Goal: Communication & Community: Answer question/provide support

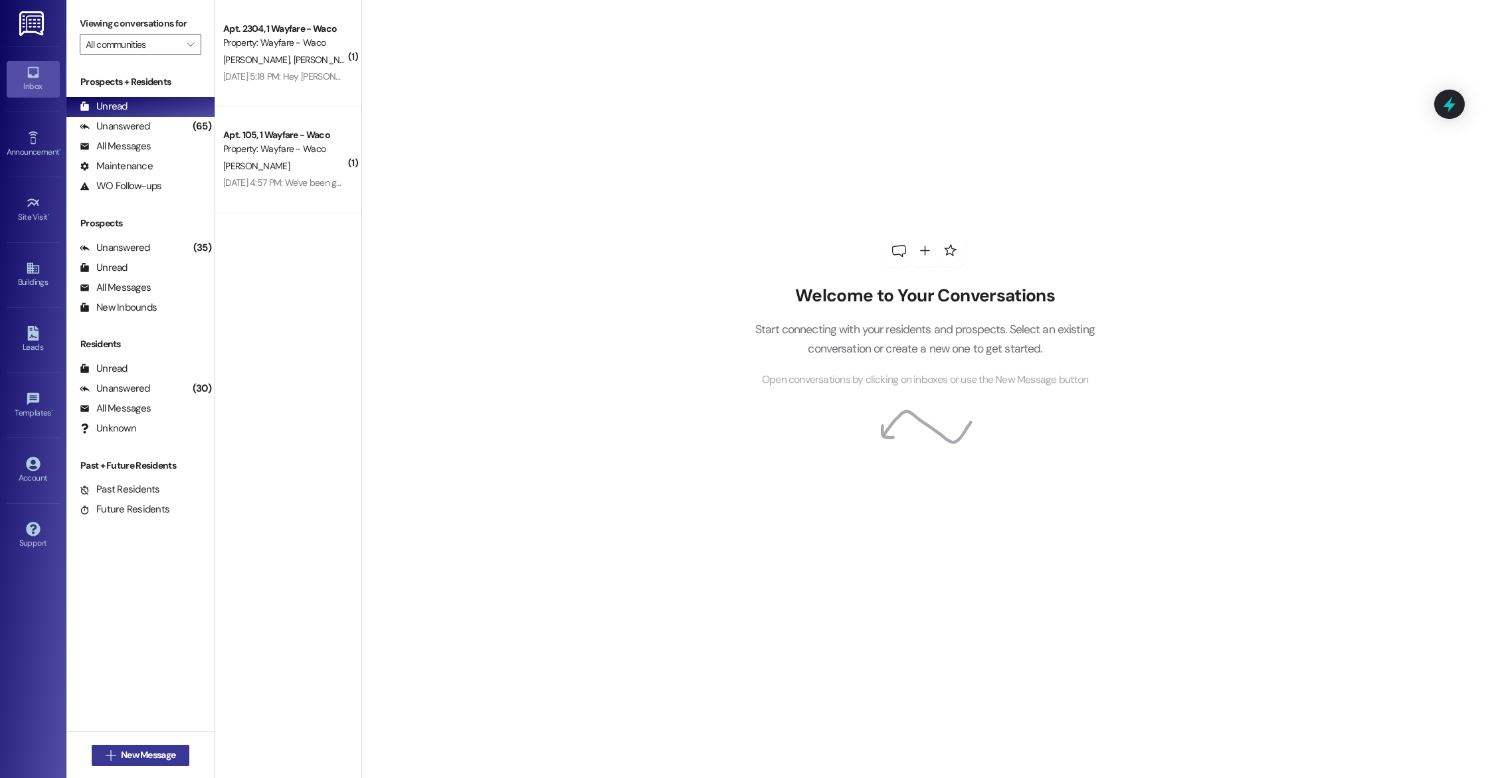
click at [134, 749] on span "New Message" at bounding box center [148, 756] width 54 height 14
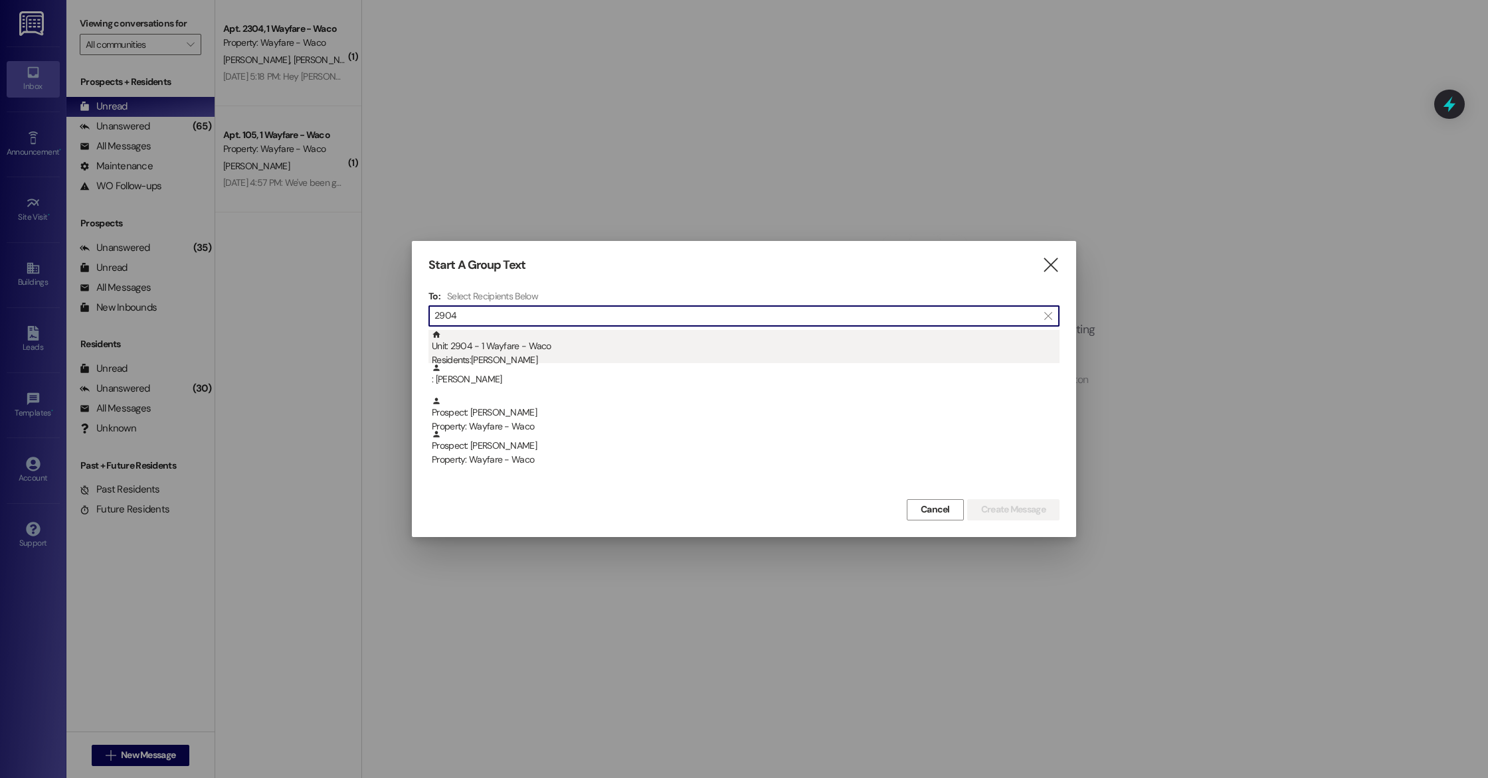
type input "2904"
click at [557, 357] on div "Residents: [PERSON_NAME]" at bounding box center [746, 360] width 628 height 14
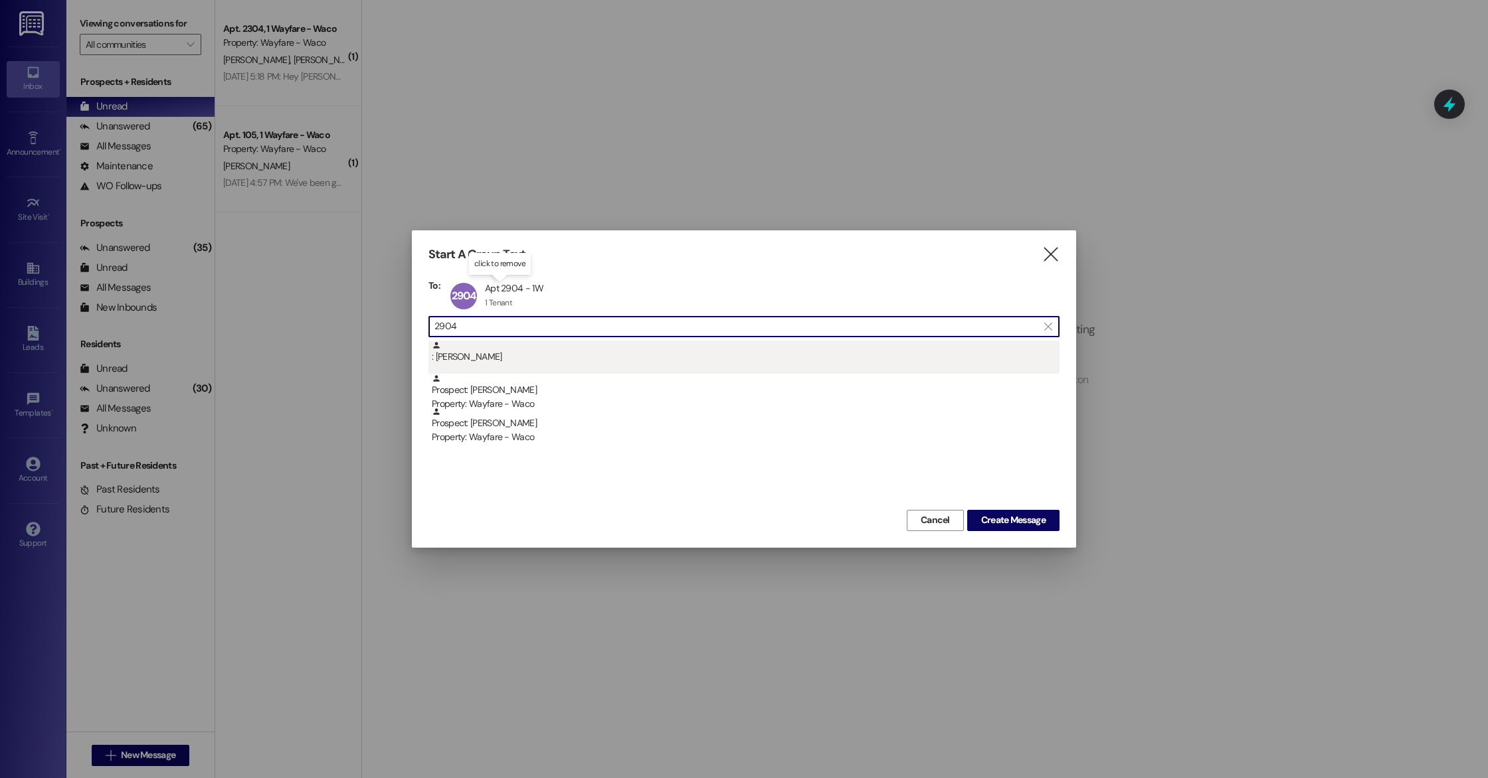
click at [595, 362] on div ": [PERSON_NAME]" at bounding box center [746, 352] width 628 height 23
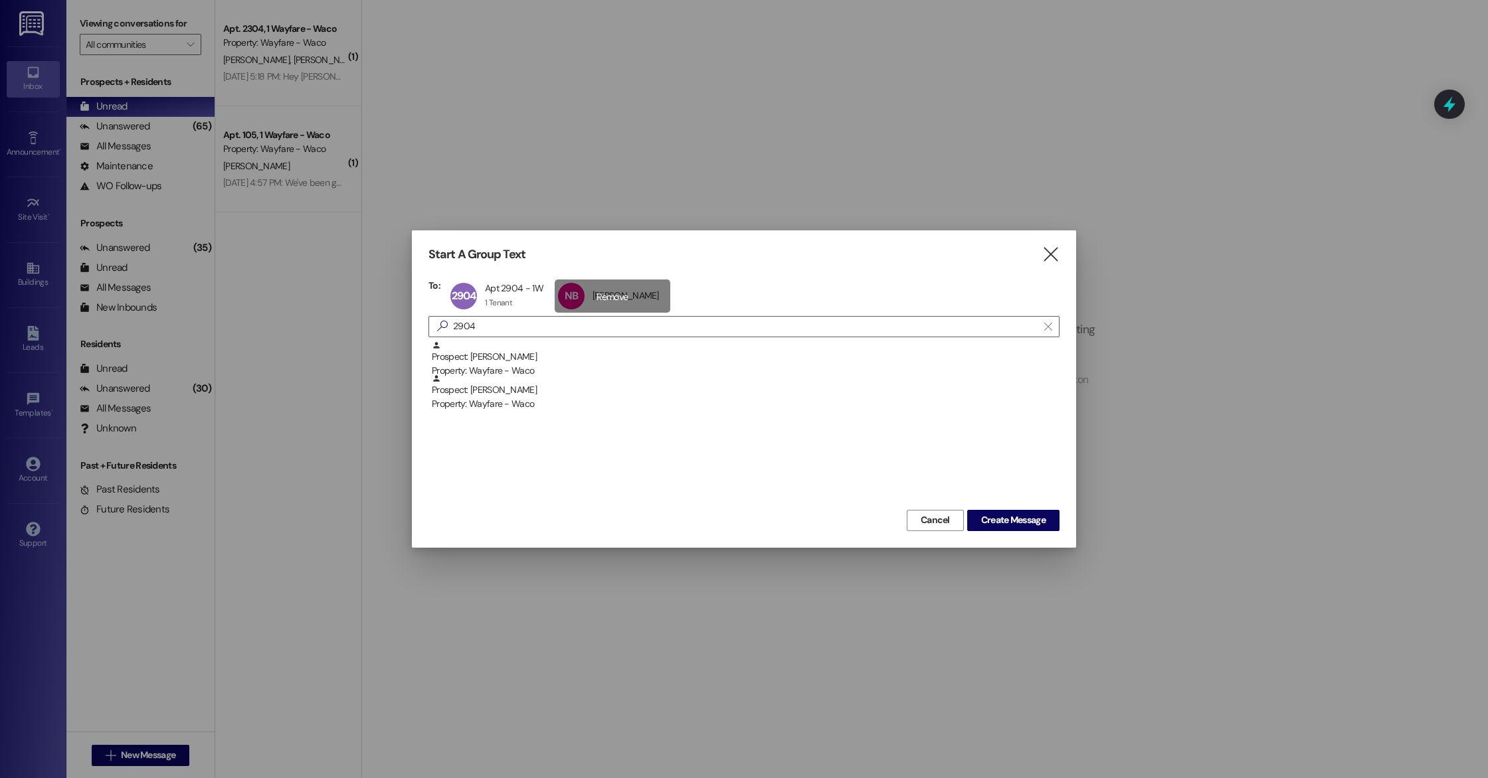
click at [596, 296] on div "NB [PERSON_NAME] [PERSON_NAME] click to remove" at bounding box center [613, 296] width 116 height 33
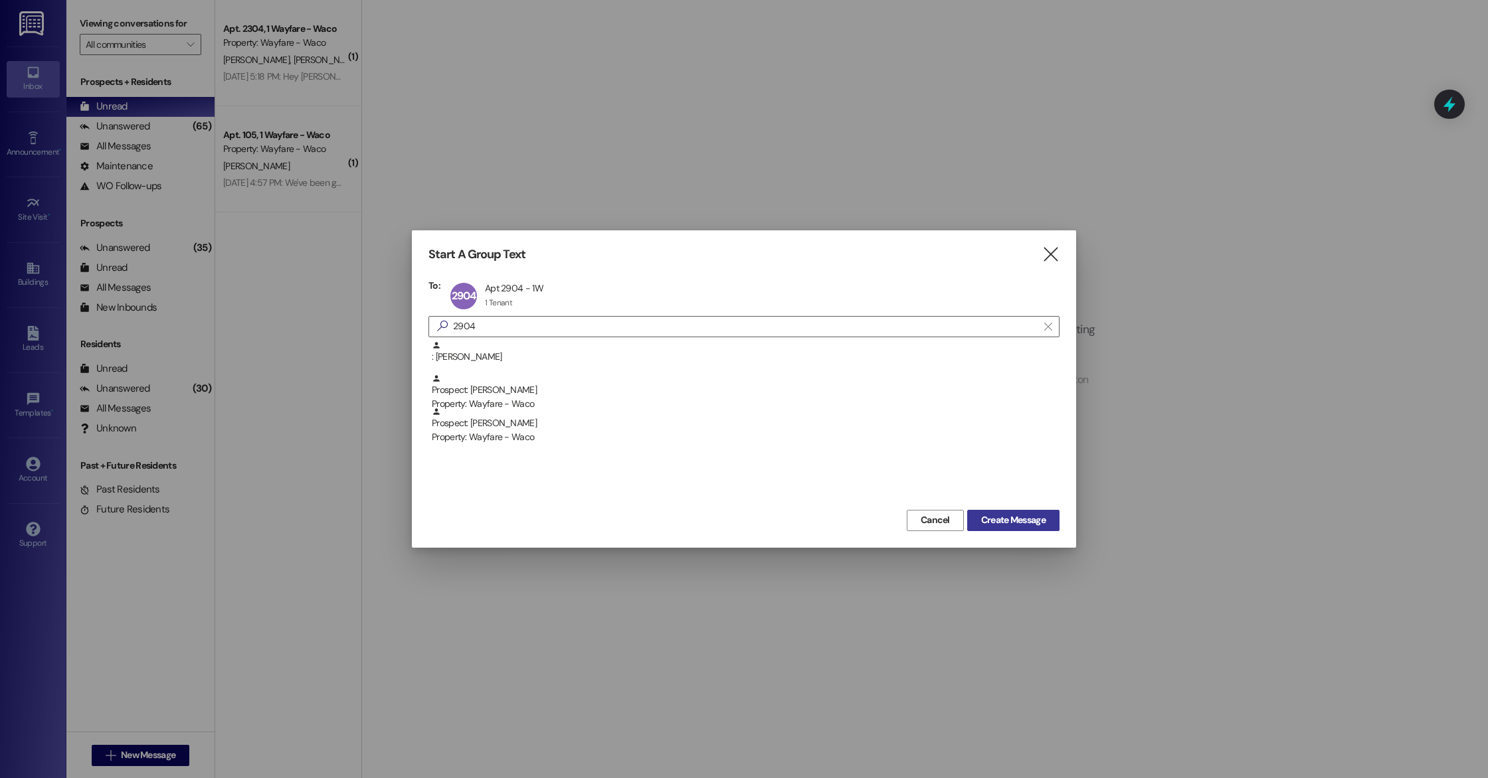
click at [1014, 519] on span "Create Message" at bounding box center [1013, 520] width 64 height 14
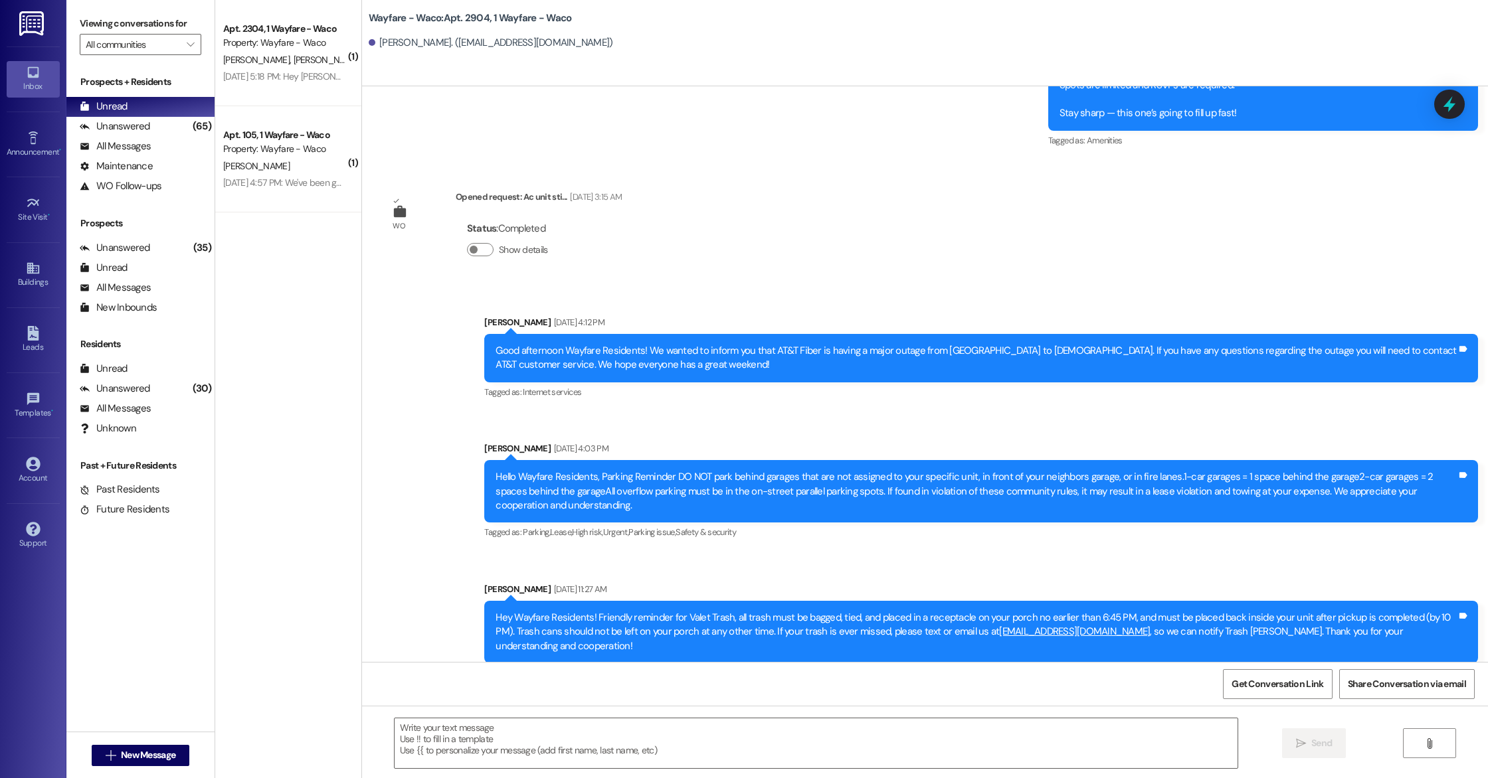
scroll to position [1379, 0]
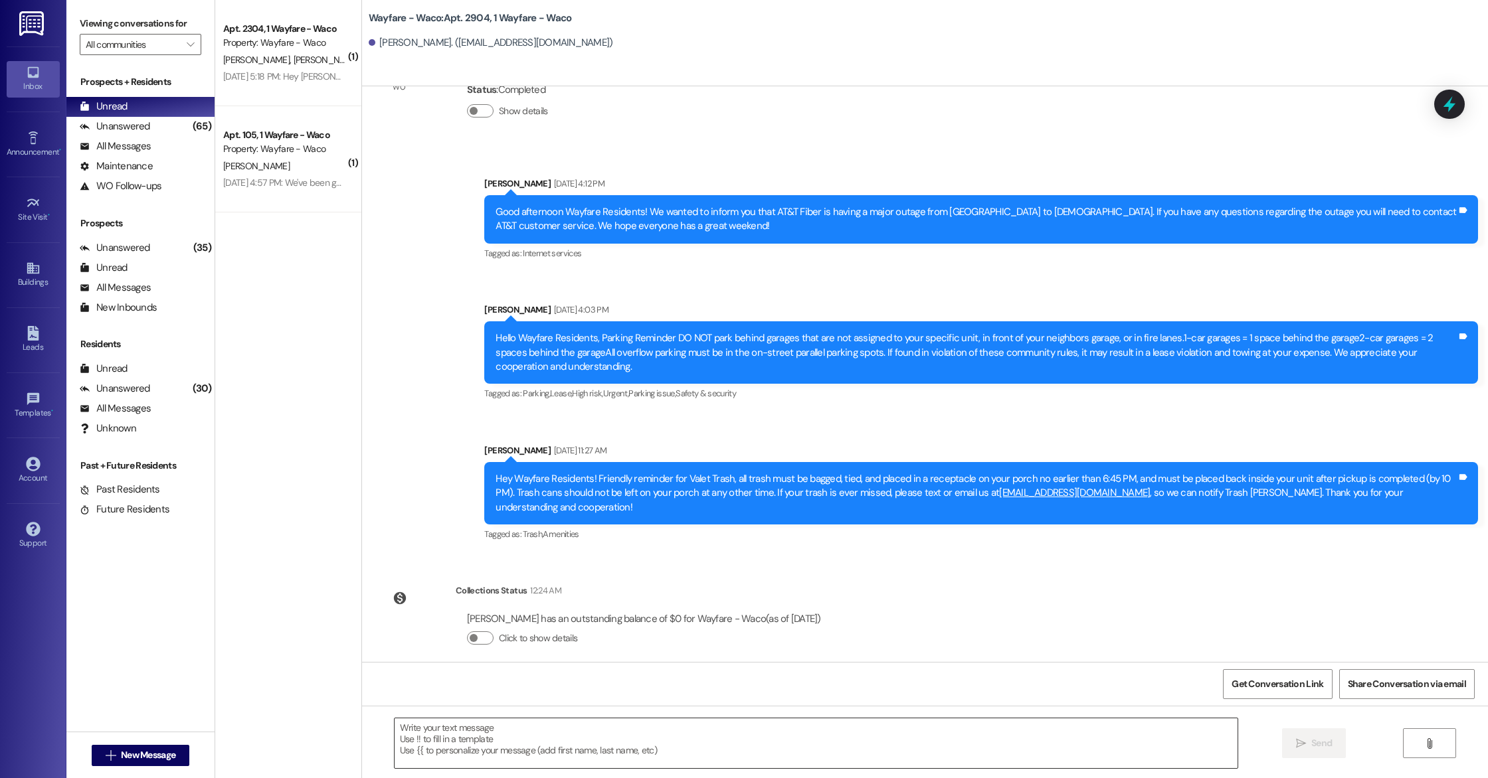
click at [708, 750] on textarea at bounding box center [816, 744] width 843 height 50
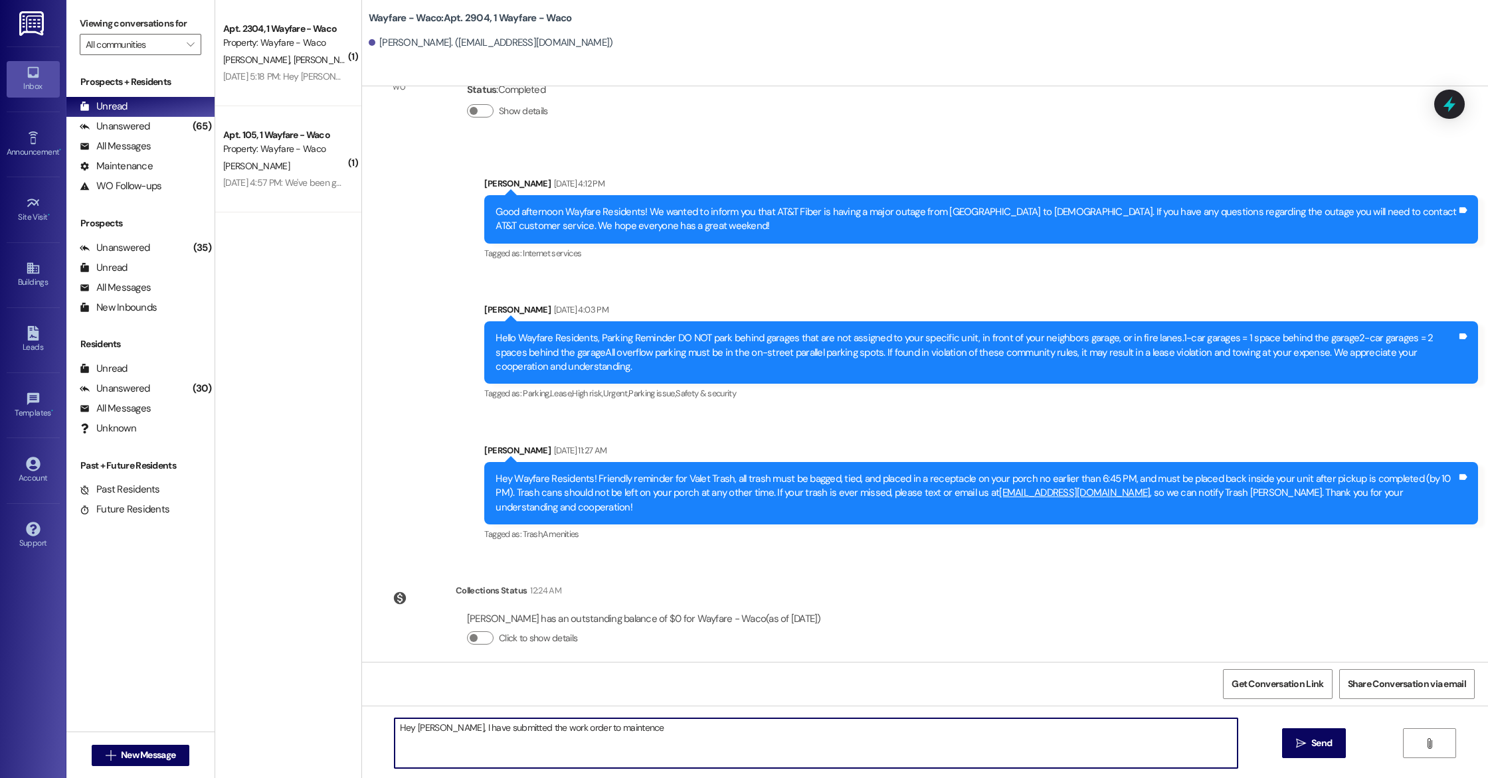
click at [598, 733] on textarea "Hey [PERSON_NAME], I have submitted the work order to maintence" at bounding box center [816, 744] width 843 height 50
click at [812, 733] on textarea "Hey [PERSON_NAME], I have submitted the work order to maintenance to come take …" at bounding box center [816, 744] width 843 height 50
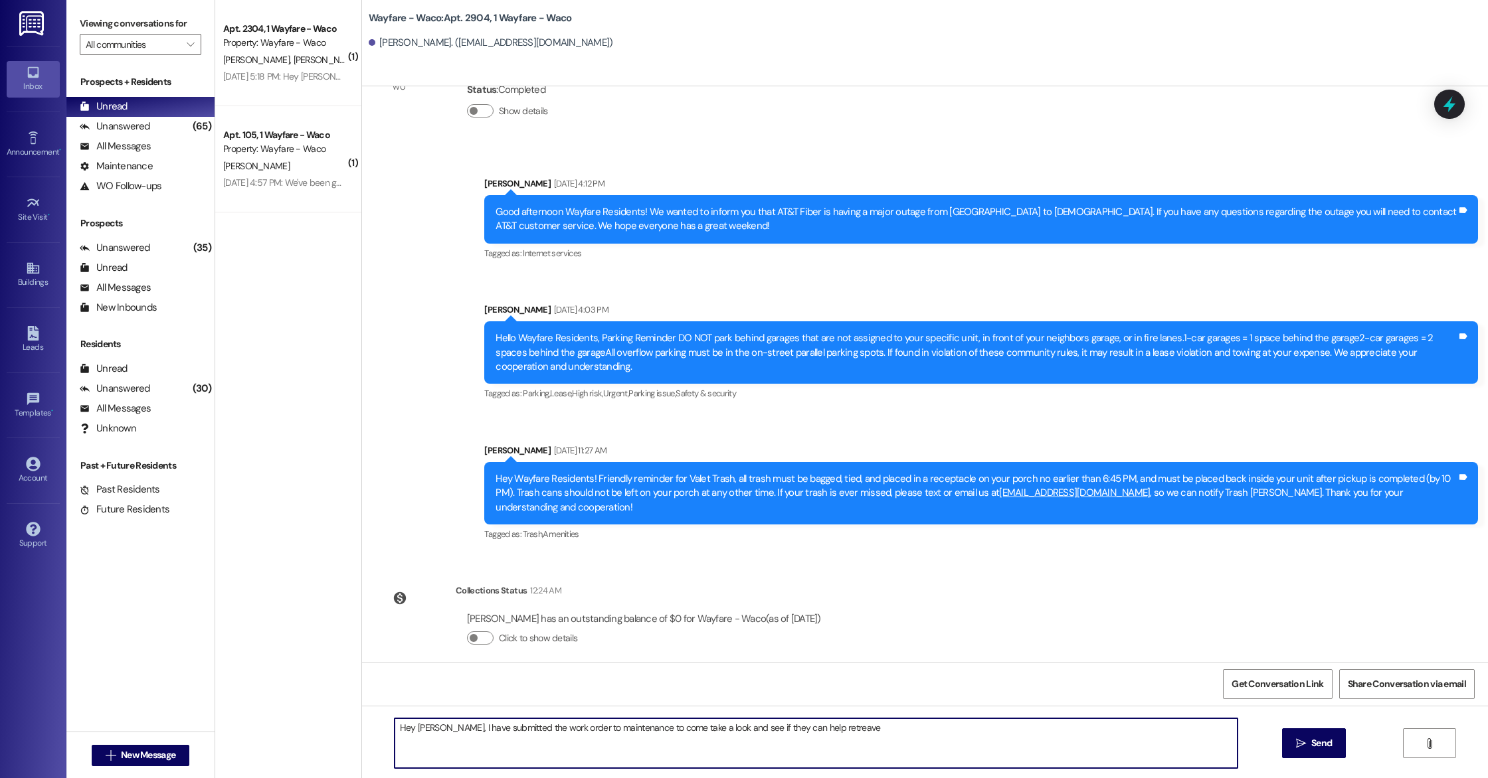
click at [812, 733] on textarea "Hey [PERSON_NAME], I have submitted the work order to maintenance to come take …" at bounding box center [816, 744] width 843 height 50
click at [813, 729] on textarea "Hey [PERSON_NAME], I have submitted the work order to maintenance to come take …" at bounding box center [816, 744] width 843 height 50
click at [1166, 727] on textarea "Hey [PERSON_NAME], I have submitted the work order to maintenance to come take …" at bounding box center [816, 744] width 843 height 50
click at [407, 740] on textarea "Hey [PERSON_NAME], I have submitted the work order to maintenance to come take …" at bounding box center [816, 744] width 843 height 50
click at [447, 740] on textarea "Hey [PERSON_NAME], I have submitted the work order to maintenance to come take …" at bounding box center [816, 744] width 843 height 50
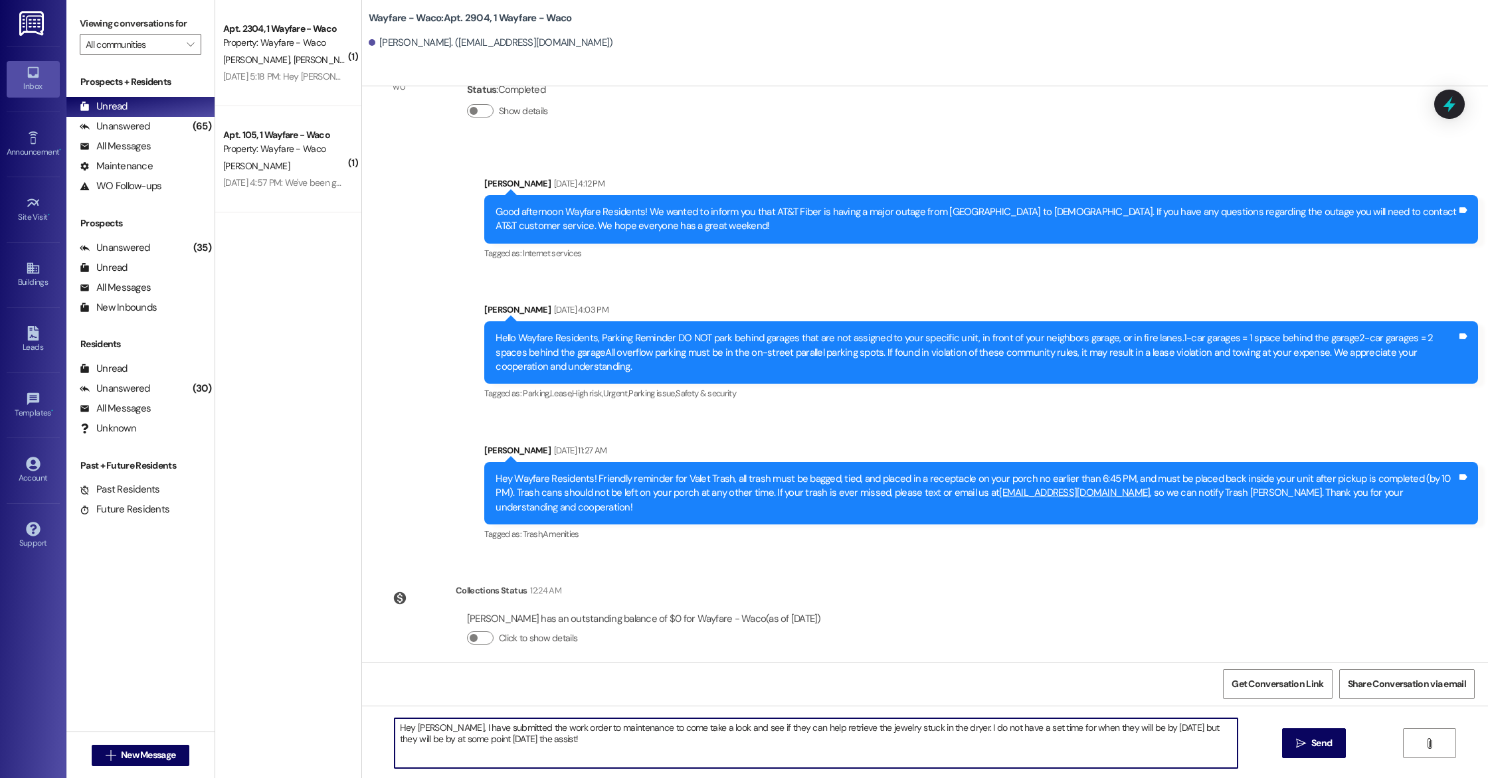
click at [567, 749] on textarea "Hey [PERSON_NAME], I have submitted the work order to maintenance to come take …" at bounding box center [816, 744] width 843 height 50
click at [483, 741] on textarea "Hey [PERSON_NAME], I have submitted the work order to maintenance to come take …" at bounding box center [816, 744] width 843 height 50
click at [547, 749] on textarea "Hey [PERSON_NAME], I have submitted the work order to maintenance to come take …" at bounding box center [816, 744] width 843 height 50
click at [569, 730] on textarea "Hey [PERSON_NAME], I have submitted the work order to maintenance to come take …" at bounding box center [816, 744] width 843 height 50
click at [666, 743] on textarea "Hey [PERSON_NAME], I have submitted the work order to maintenance to come take …" at bounding box center [816, 744] width 843 height 50
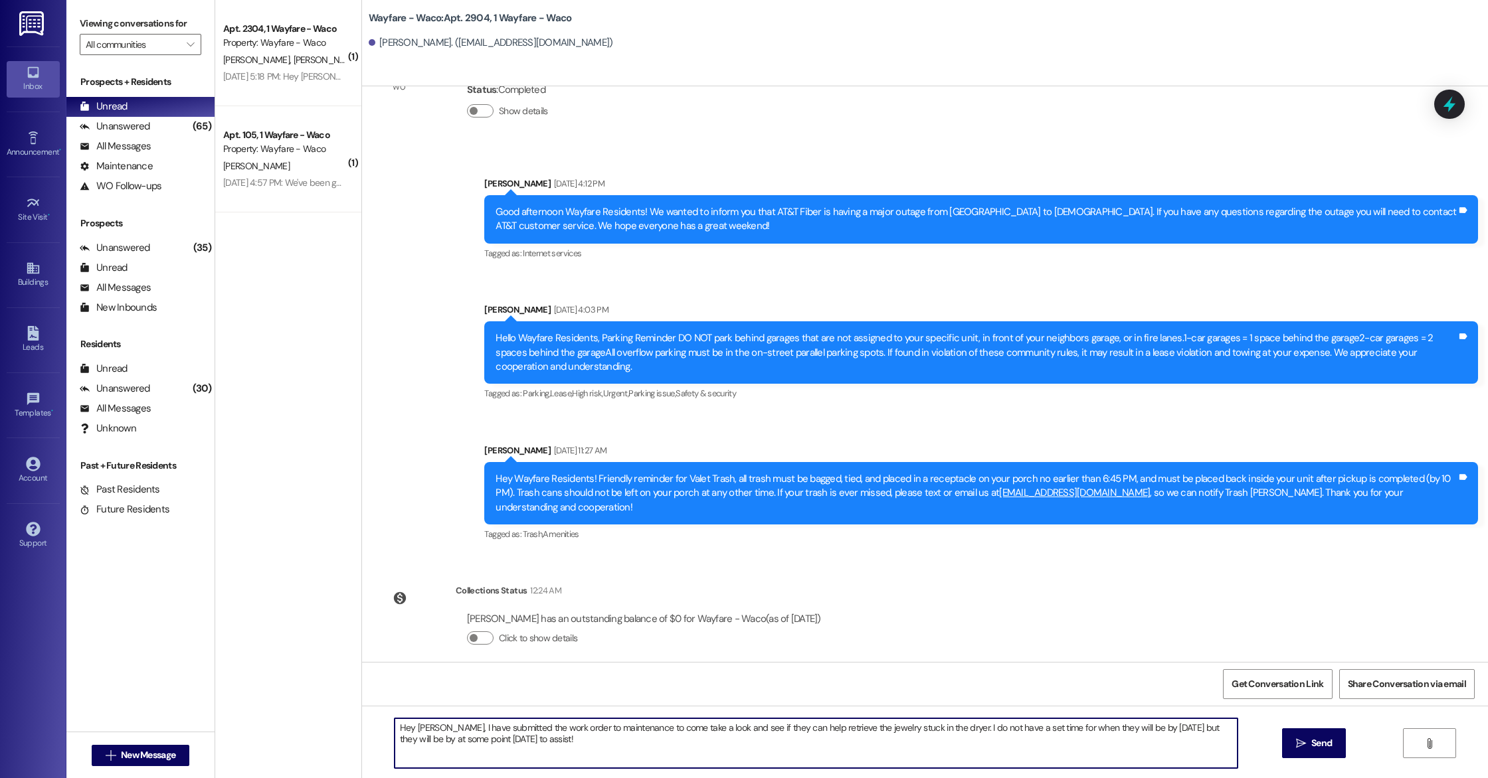
click at [939, 729] on textarea "Hey [PERSON_NAME], I have submitted the work order to maintenance to come take …" at bounding box center [816, 744] width 843 height 50
click at [942, 729] on textarea "Hey [PERSON_NAME], I have submitted the work order to maintenance to come take …" at bounding box center [816, 744] width 843 height 50
click at [970, 752] on textarea "Hey [PERSON_NAME], I have submitted the work order to maintenance to come take …" at bounding box center [816, 744] width 843 height 50
click at [543, 741] on textarea "Hey [PERSON_NAME], I have submitted the work order to maintenance to come take …" at bounding box center [816, 744] width 843 height 50
click at [940, 739] on textarea "Hey [PERSON_NAME], I have submitted the work order to maintenance to come take …" at bounding box center [816, 744] width 843 height 50
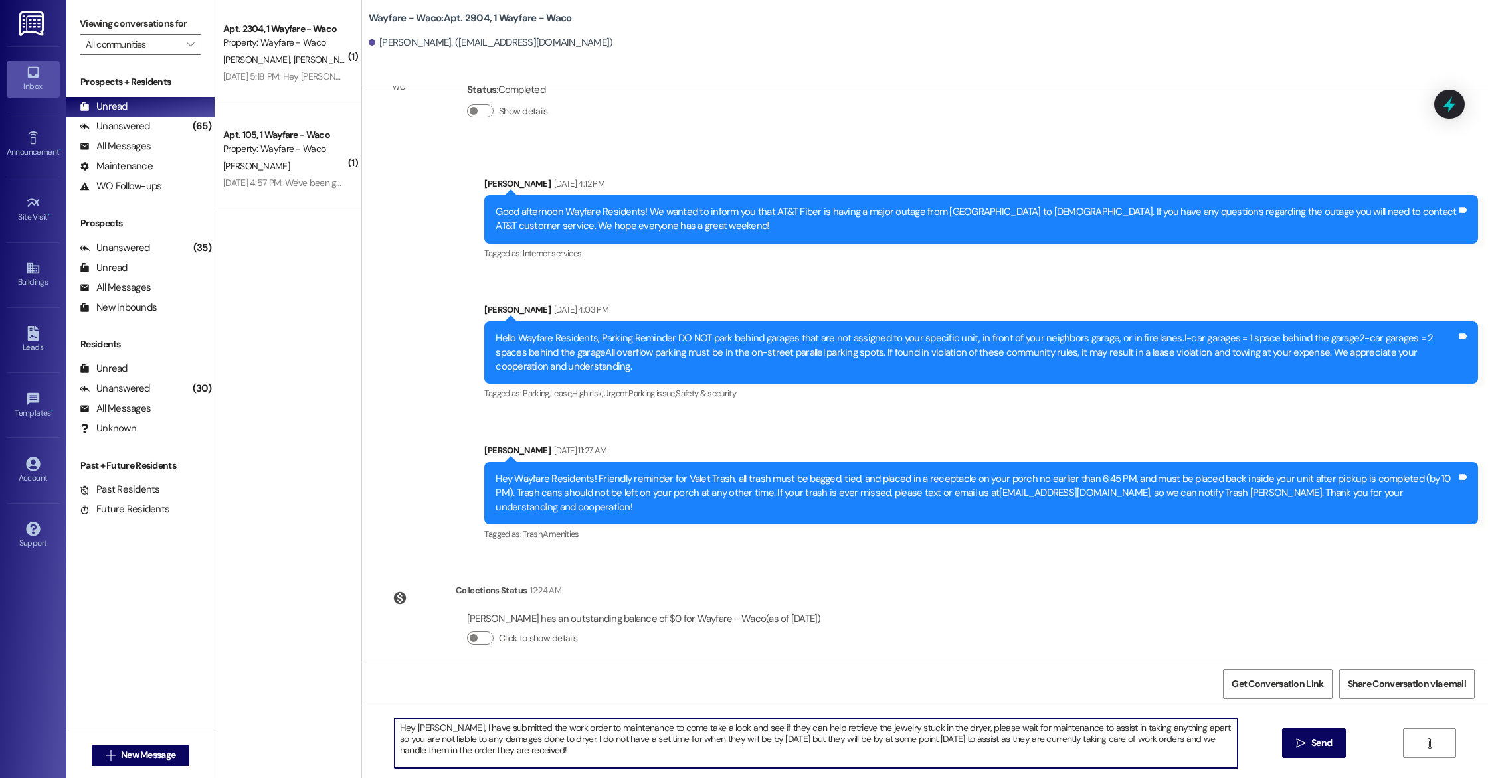
click at [496, 757] on textarea "Hey [PERSON_NAME], I have submitted the work order to maintenance to come take …" at bounding box center [816, 744] width 843 height 50
click at [521, 739] on textarea "Hey [PERSON_NAME], I have submitted the work order to maintenance to come take …" at bounding box center [816, 744] width 843 height 50
click at [695, 754] on textarea "Hey [PERSON_NAME], I have submitted the work order to maintenance to come take …" at bounding box center [816, 744] width 843 height 50
type textarea "Hey [PERSON_NAME], I have submitted the work order to maintenance to come take …"
click at [1324, 744] on span "Send" at bounding box center [1321, 744] width 21 height 14
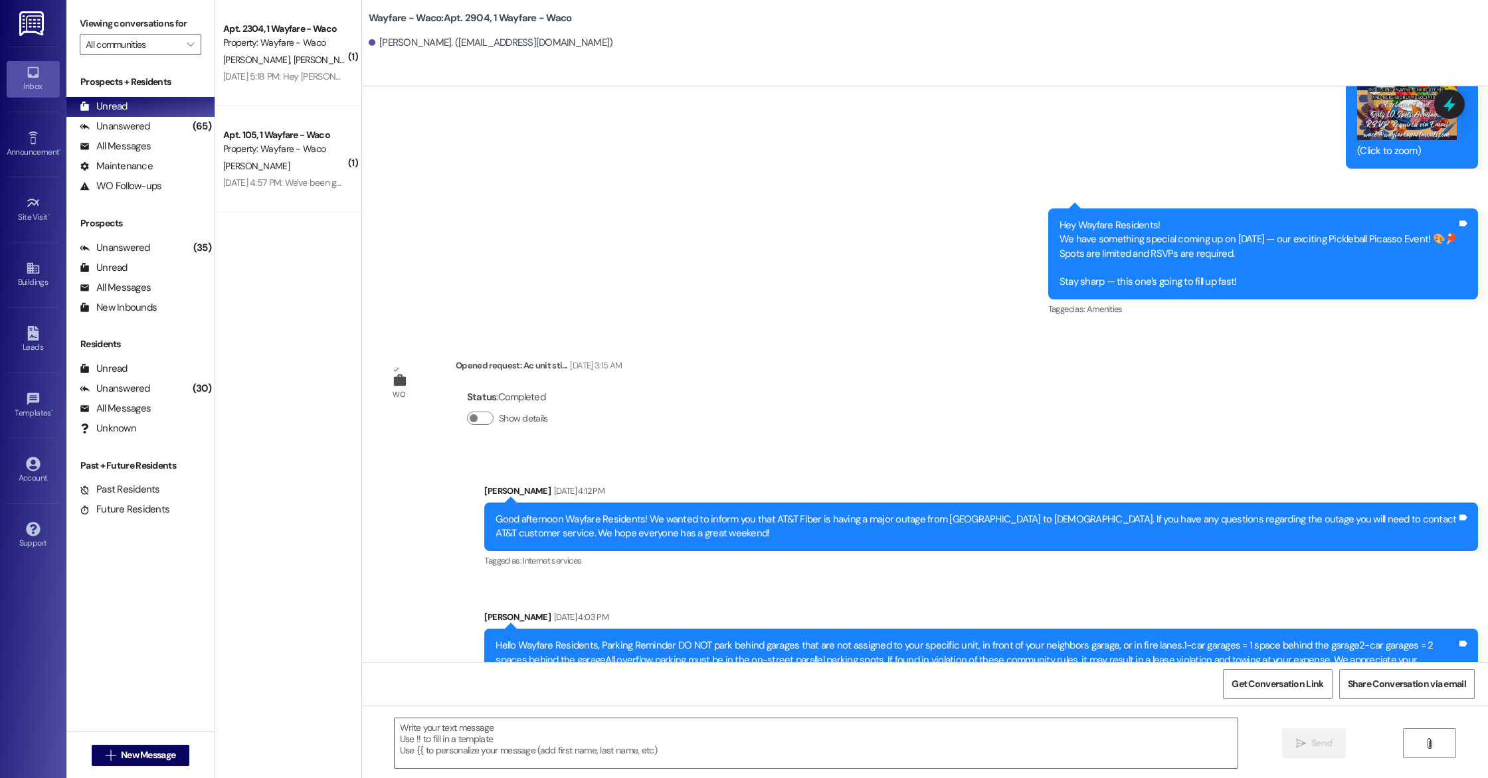
scroll to position [1500, 0]
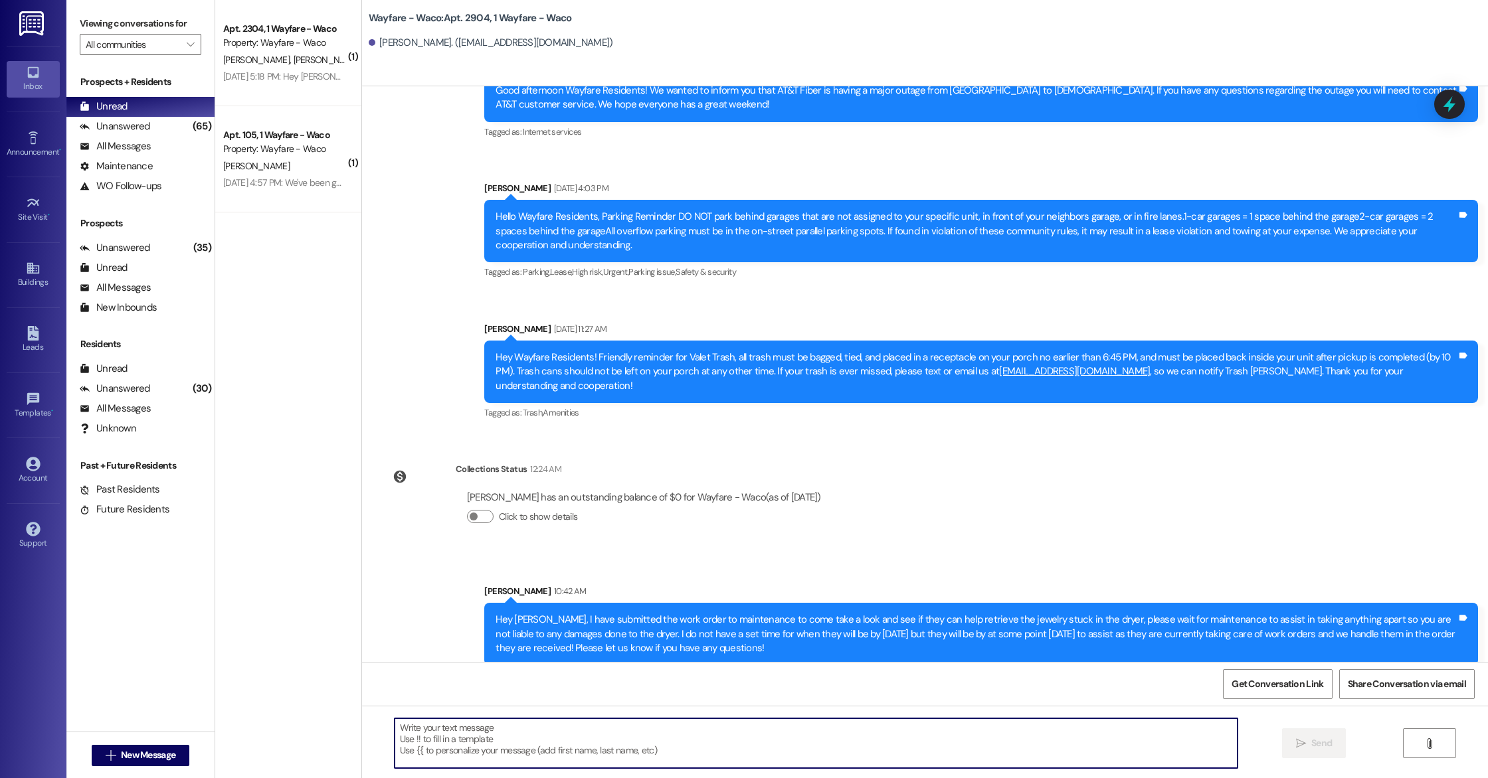
click at [776, 749] on textarea at bounding box center [816, 744] width 843 height 50
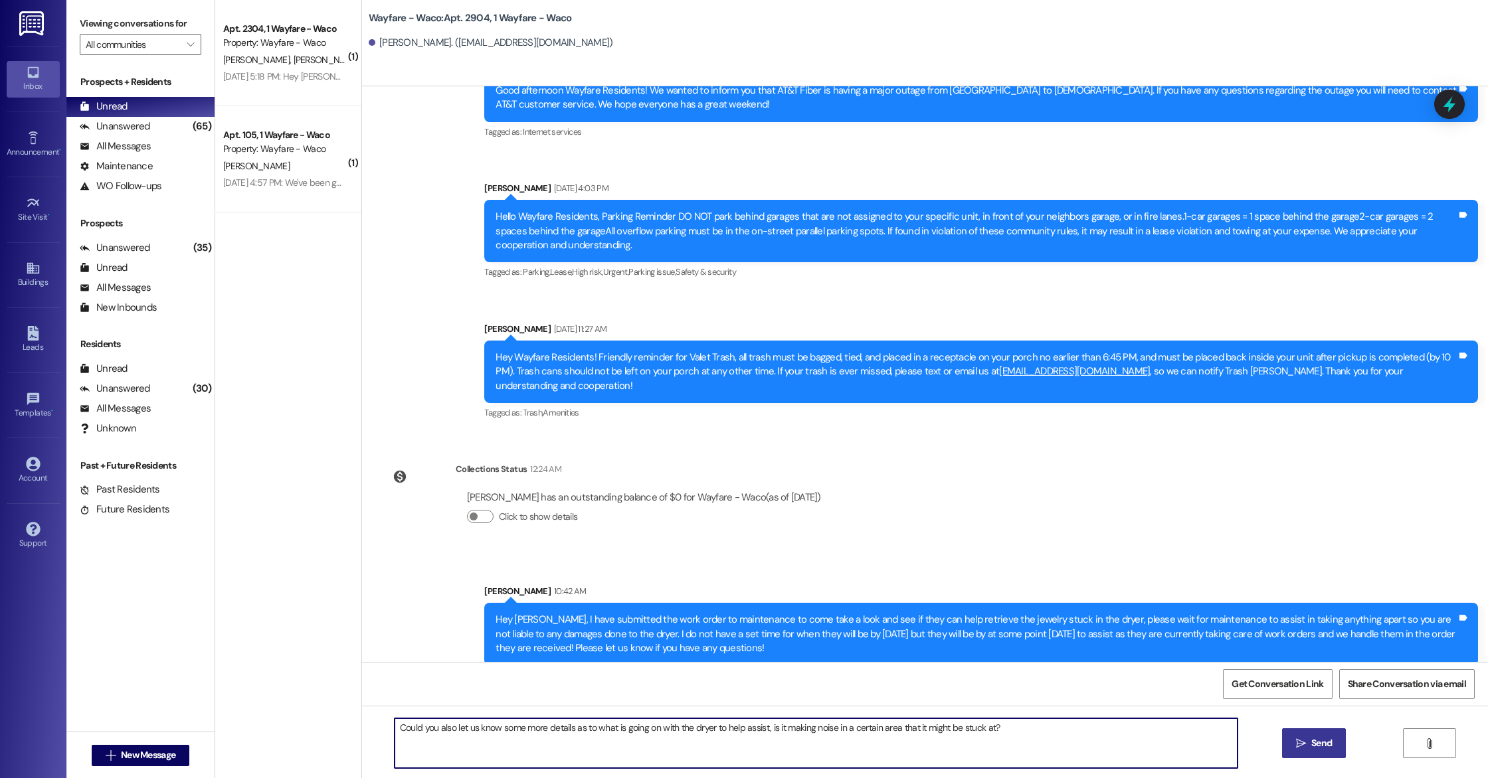
type textarea "Could you also let us know some more details as to what is going on with the dr…"
click at [1310, 753] on button " Send" at bounding box center [1314, 744] width 64 height 30
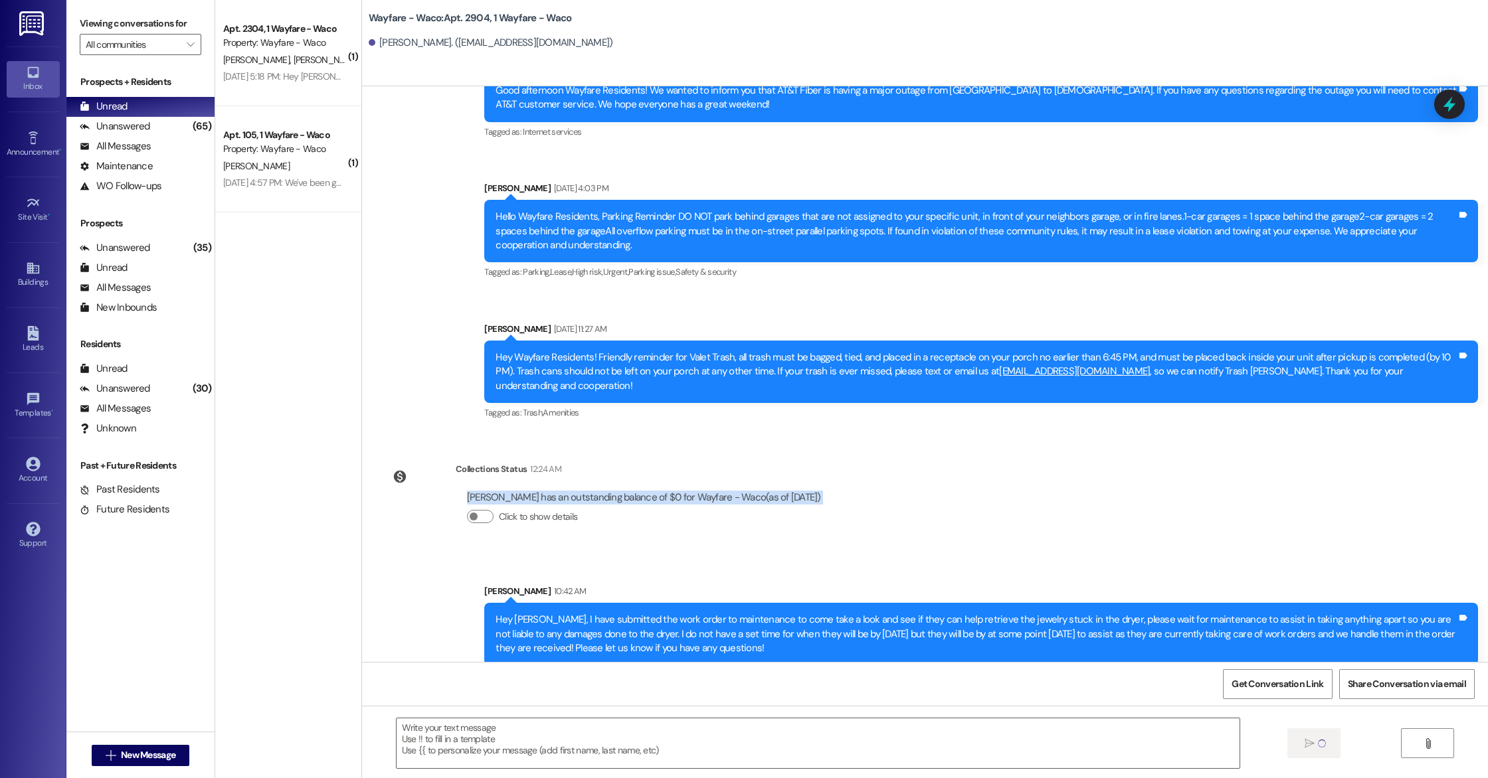
drag, startPoint x: 1160, startPoint y: 519, endPoint x: 1160, endPoint y: 465, distance: 53.8
click at [1160, 465] on div "Lease started [DATE] 7:00 PM Sent via SMS [PERSON_NAME] [DATE] 5:31 PM Hey [PER…" at bounding box center [925, 374] width 1126 height 576
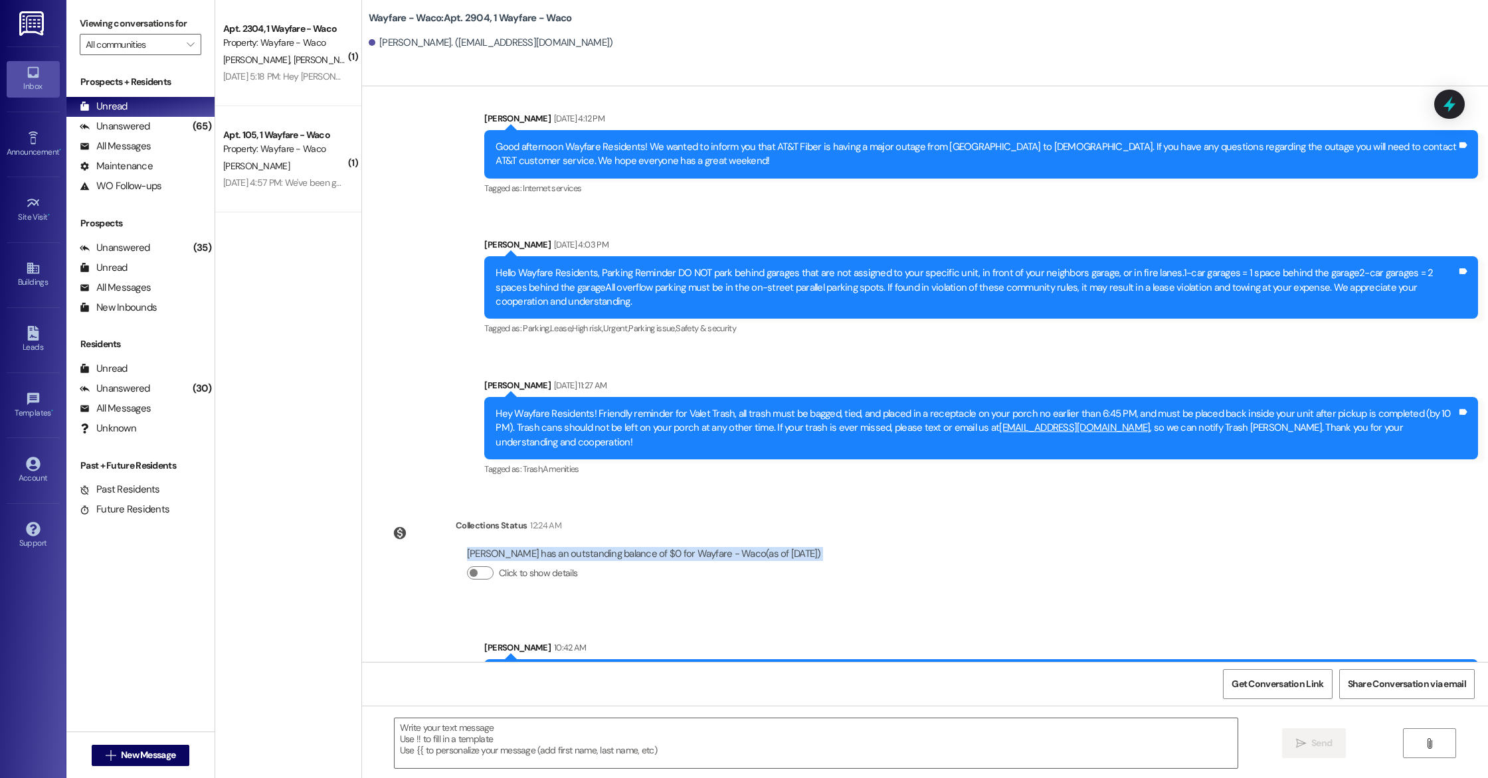
scroll to position [1593, 0]
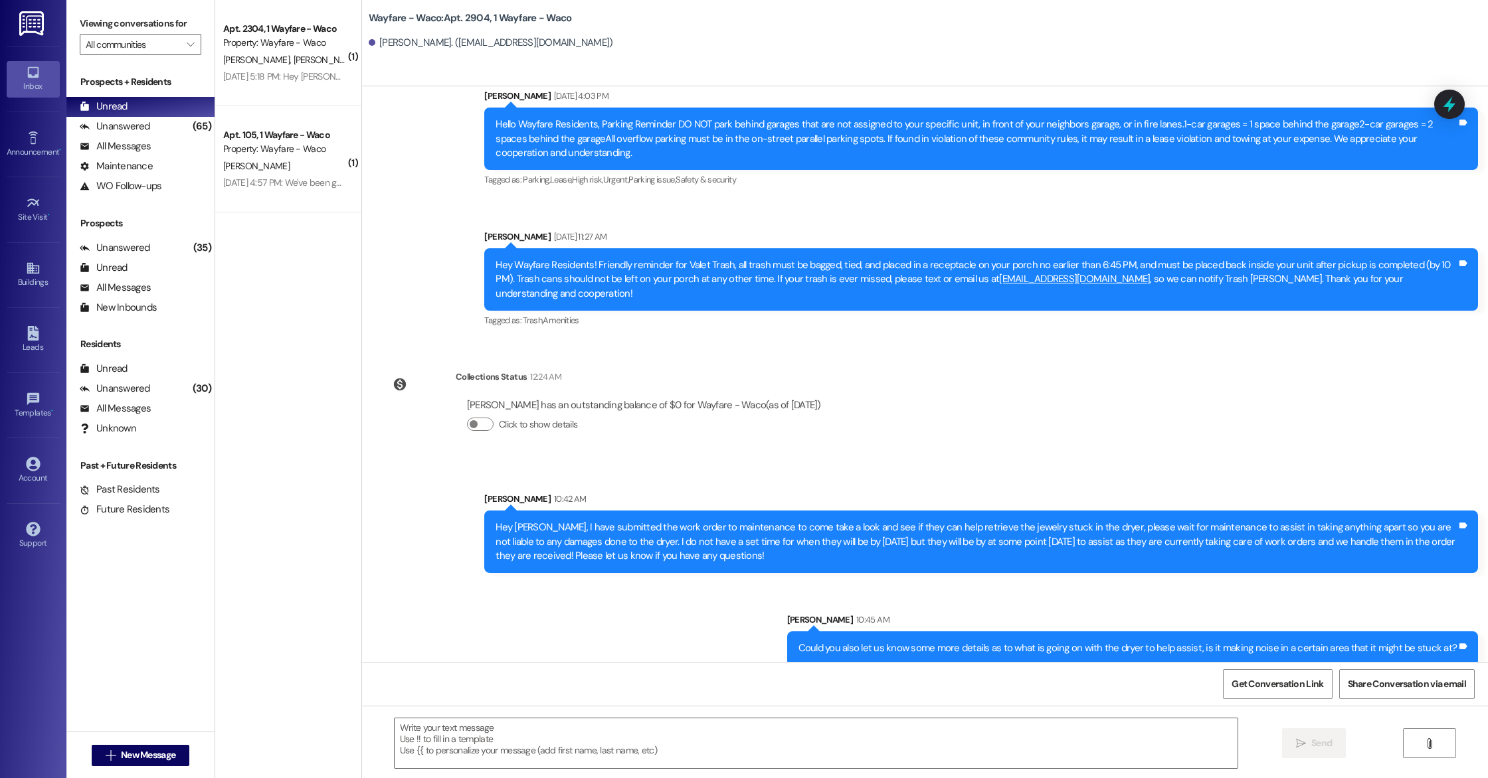
click at [765, 320] on div "Announcement, sent via SMS [PERSON_NAME] [DATE] 11:27 AM Hey Wayfare Residents!…" at bounding box center [981, 280] width 1014 height 121
click at [32, 352] on div "Leads" at bounding box center [33, 347] width 66 height 13
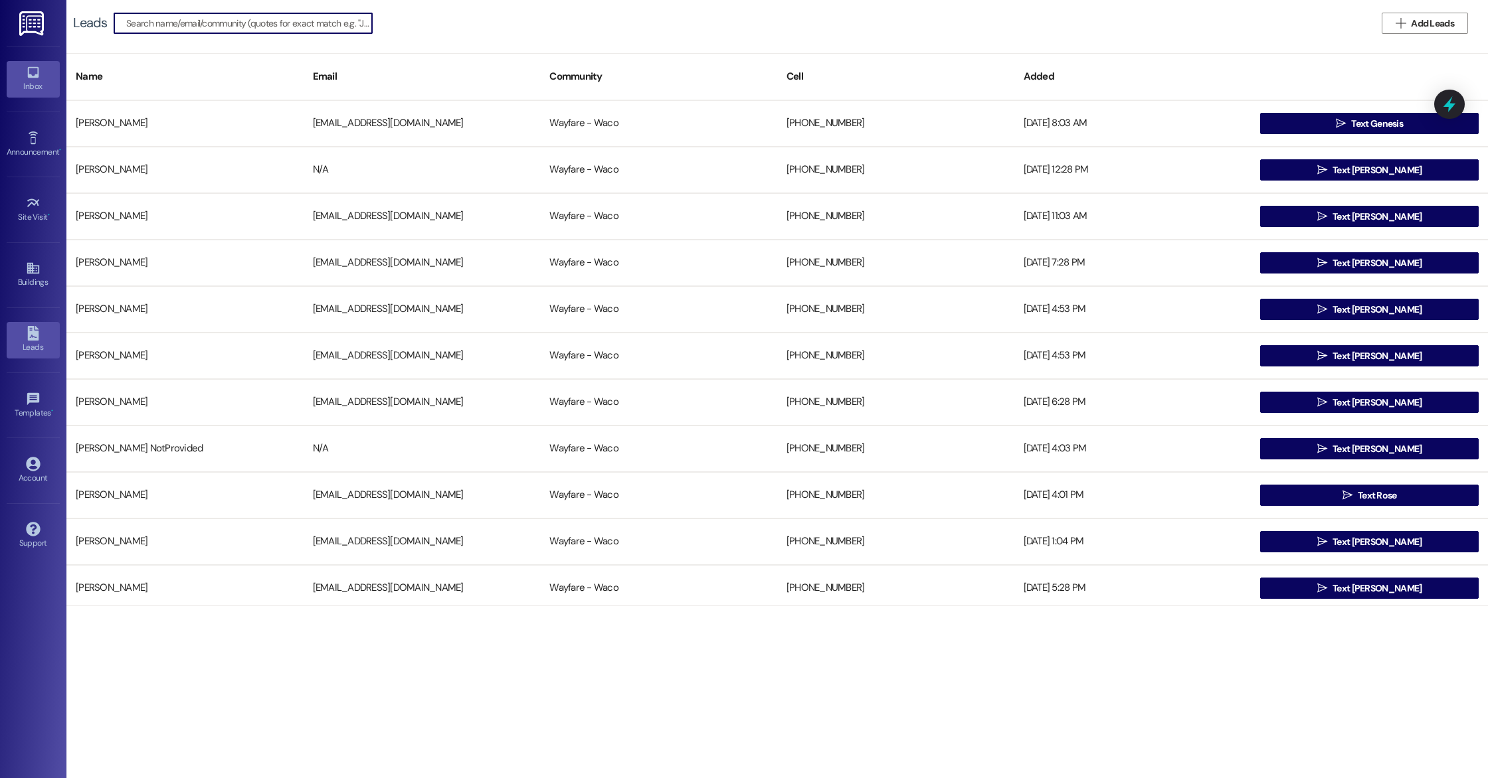
click at [34, 90] on div "Inbox" at bounding box center [33, 86] width 66 height 13
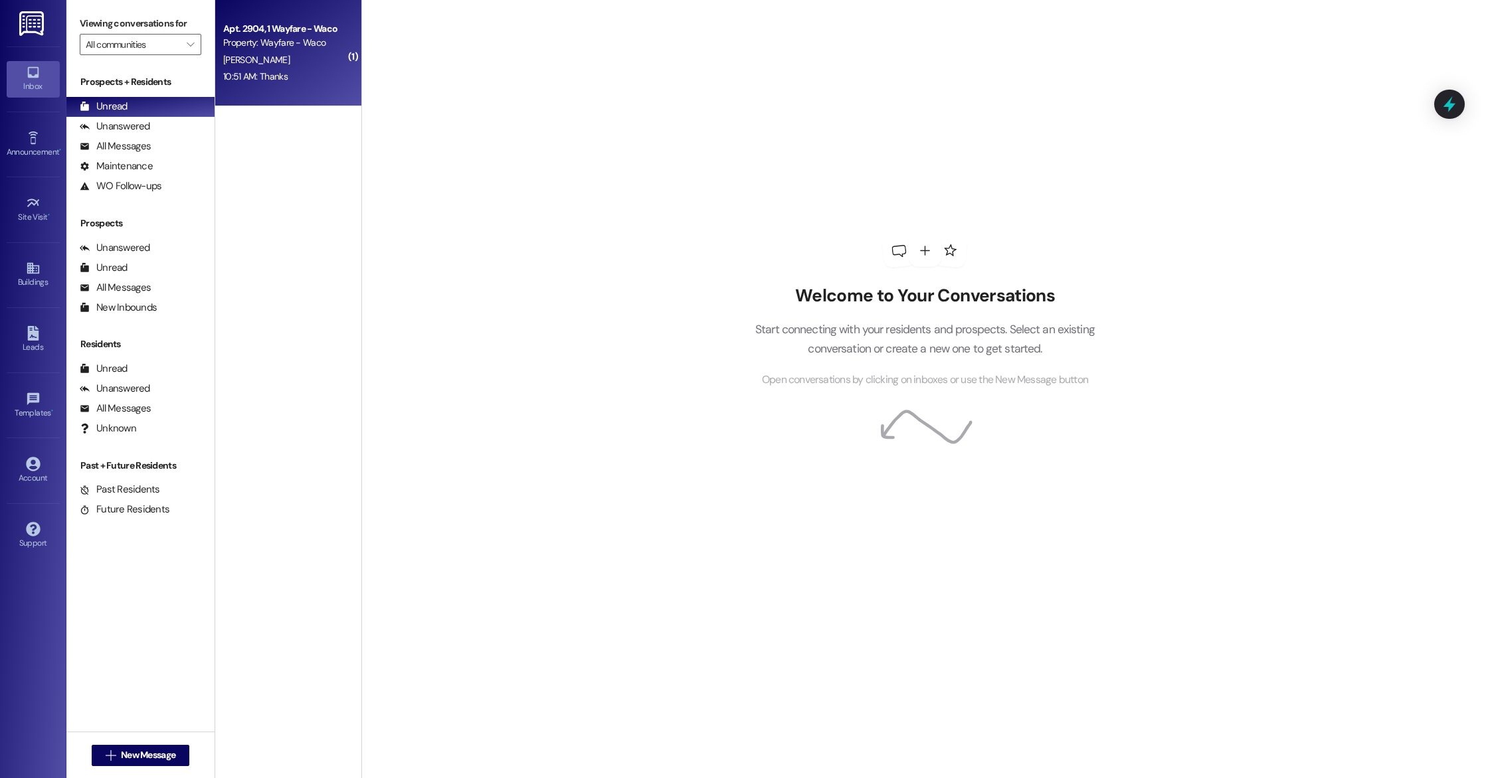
click at [264, 78] on div "10:51 AM: Thanks 10:51 AM: Thanks" at bounding box center [255, 76] width 64 height 12
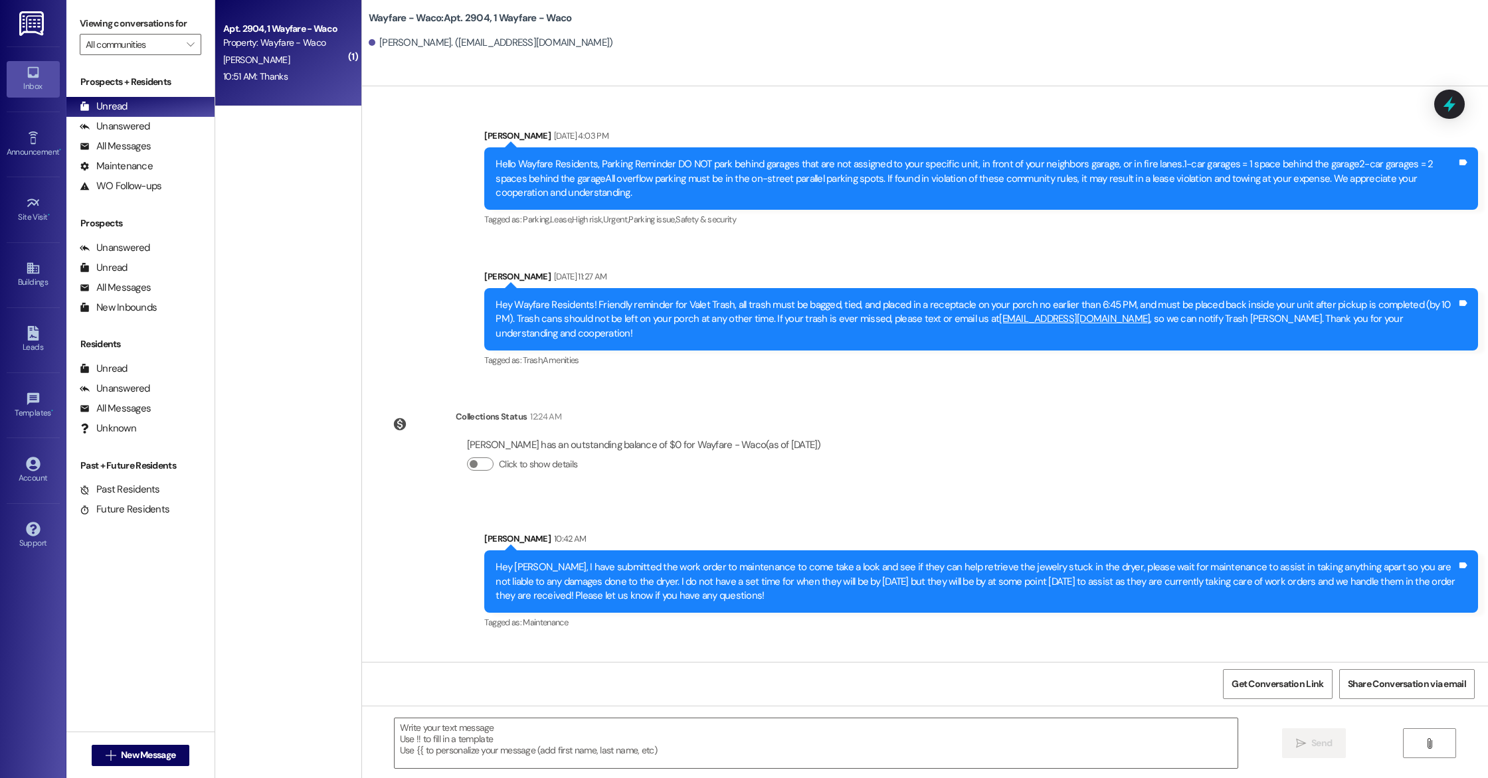
scroll to position [1726, 0]
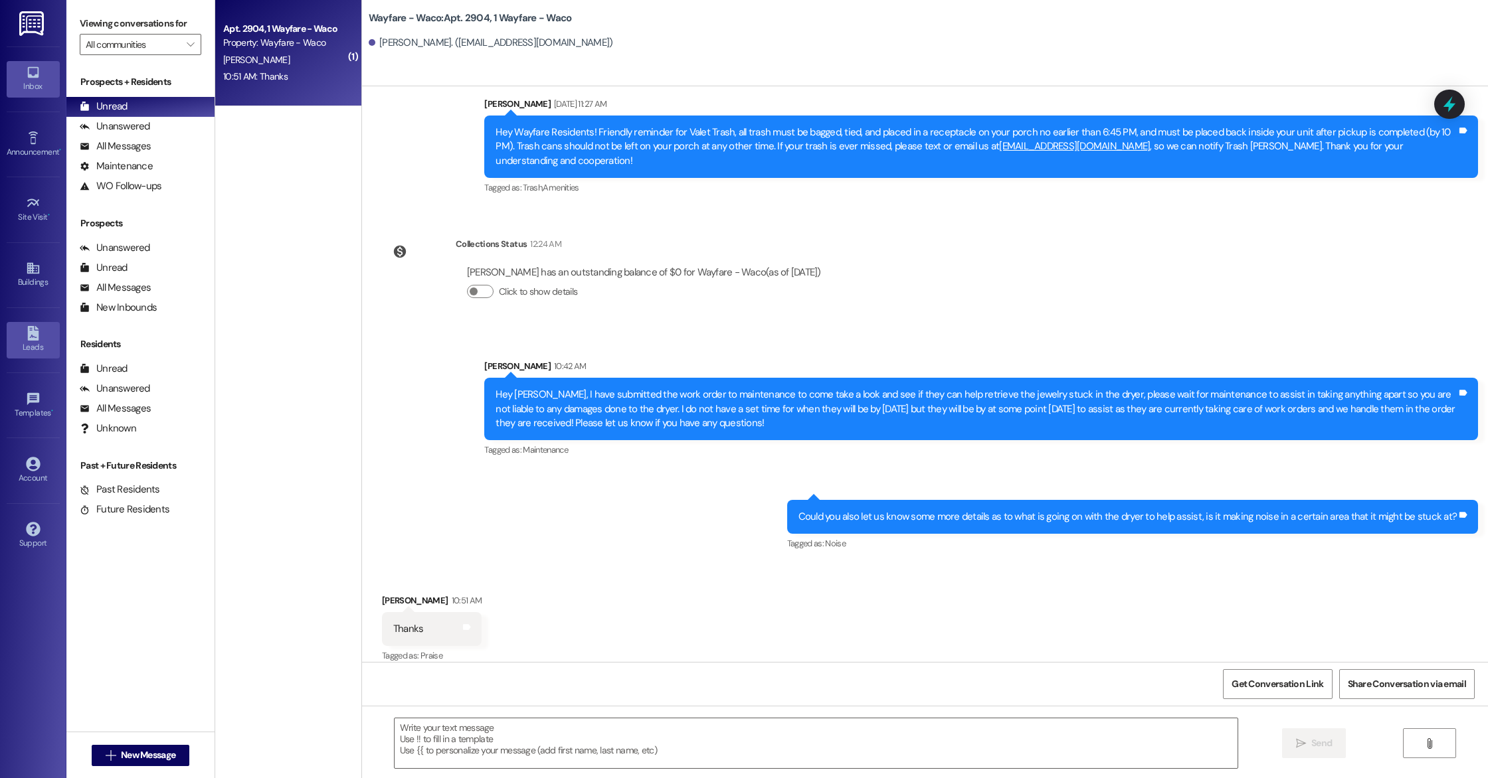
click at [35, 323] on link "Leads" at bounding box center [33, 340] width 53 height 36
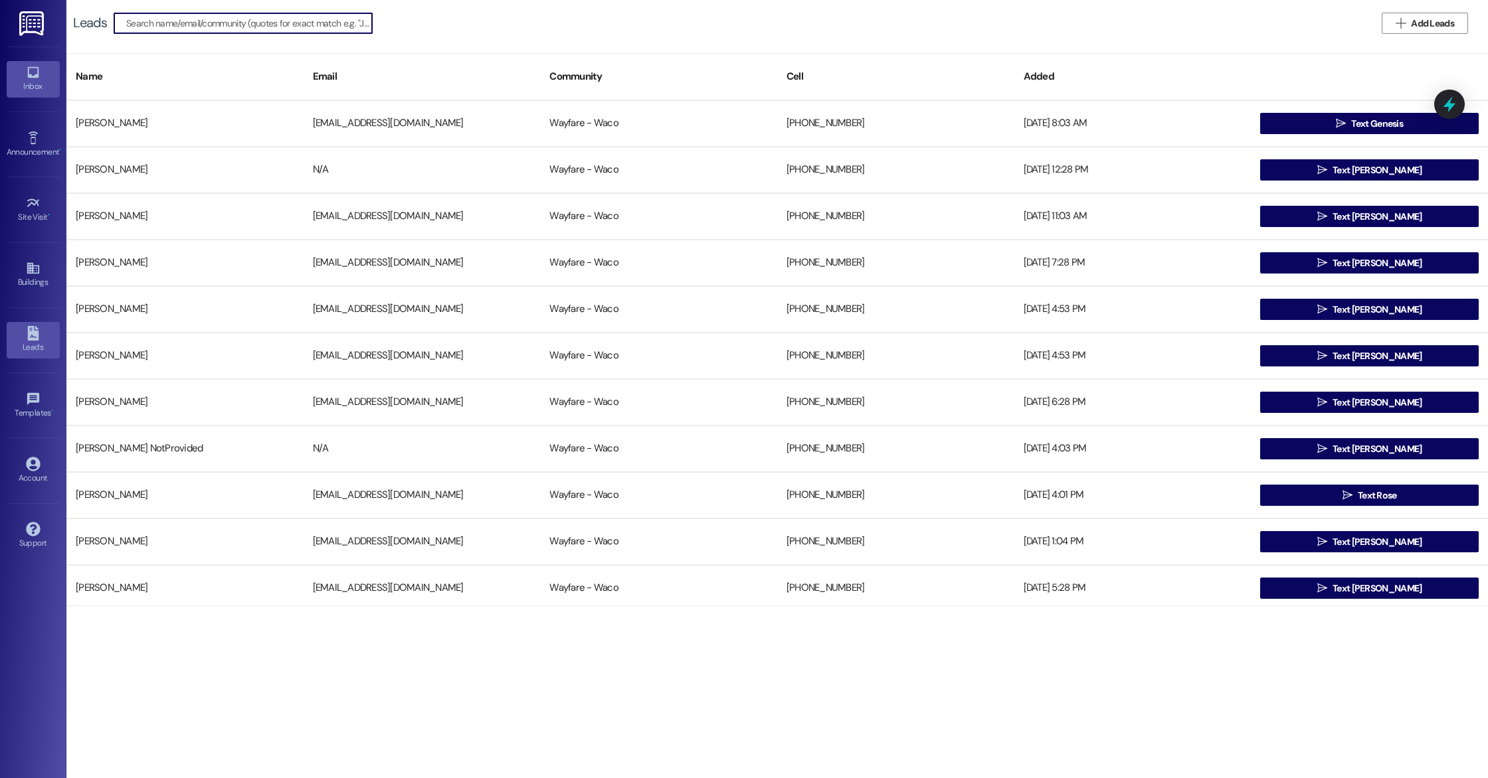
click at [39, 80] on div "Inbox" at bounding box center [33, 86] width 66 height 13
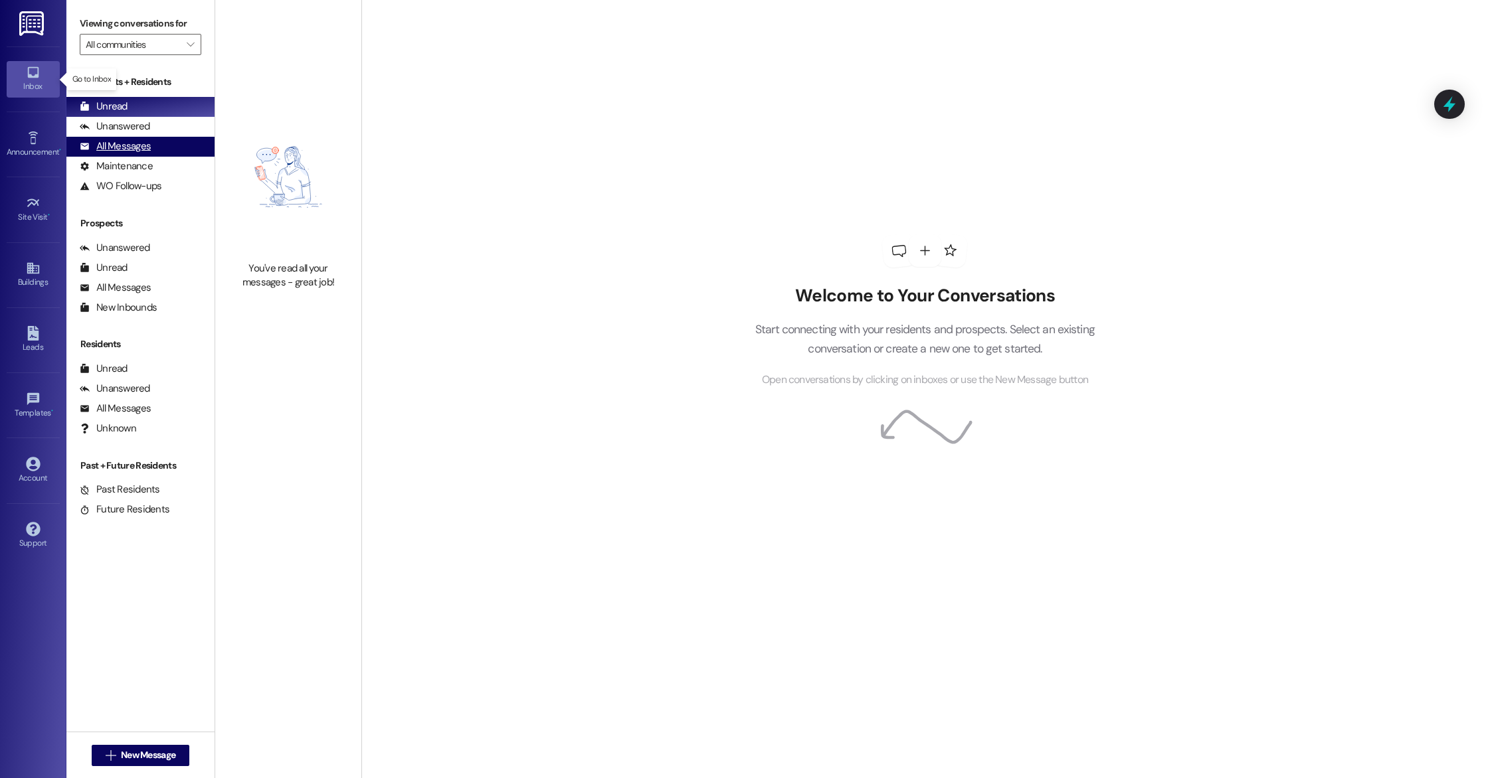
click at [131, 151] on div "All Messages" at bounding box center [115, 146] width 71 height 14
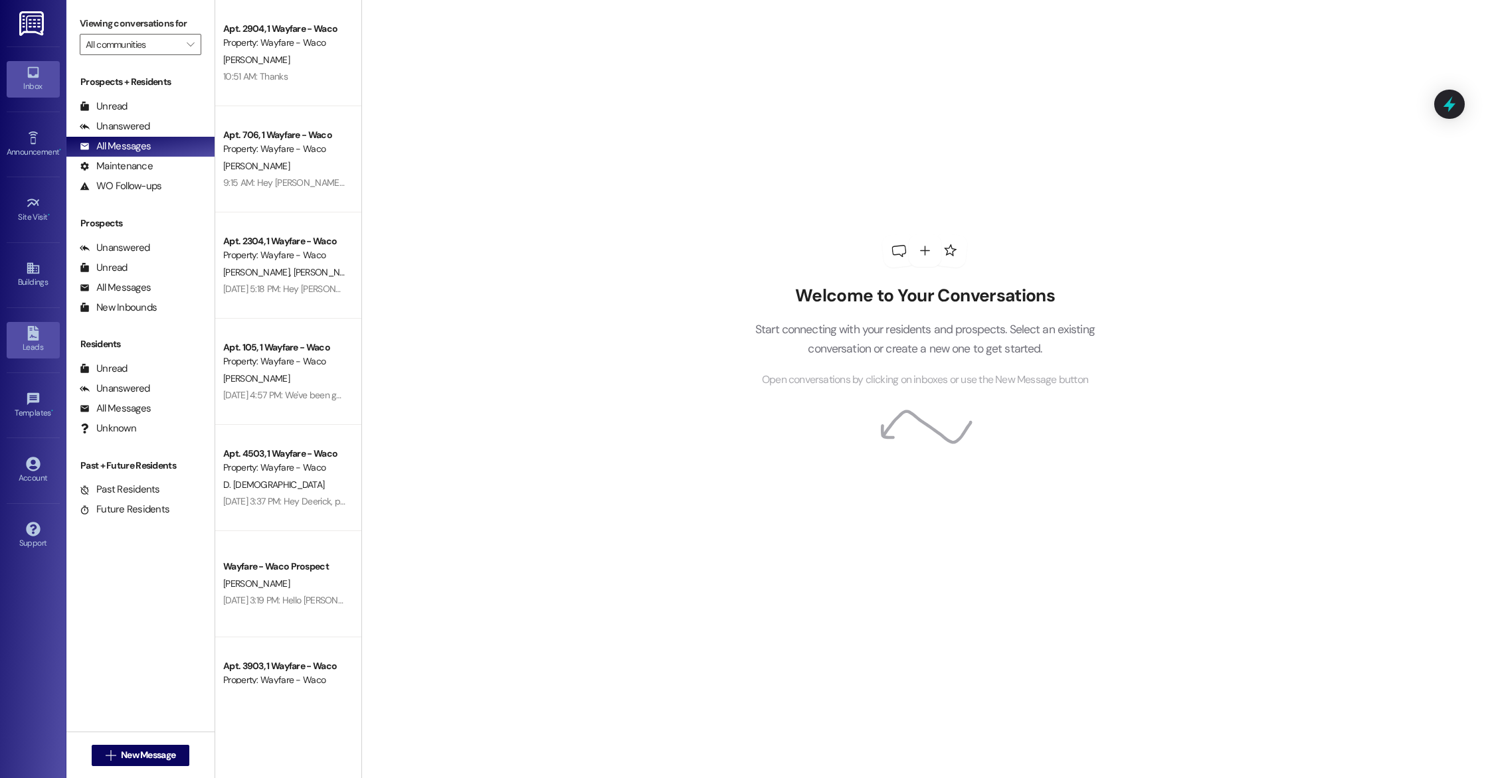
click at [37, 351] on div "Leads" at bounding box center [33, 347] width 66 height 13
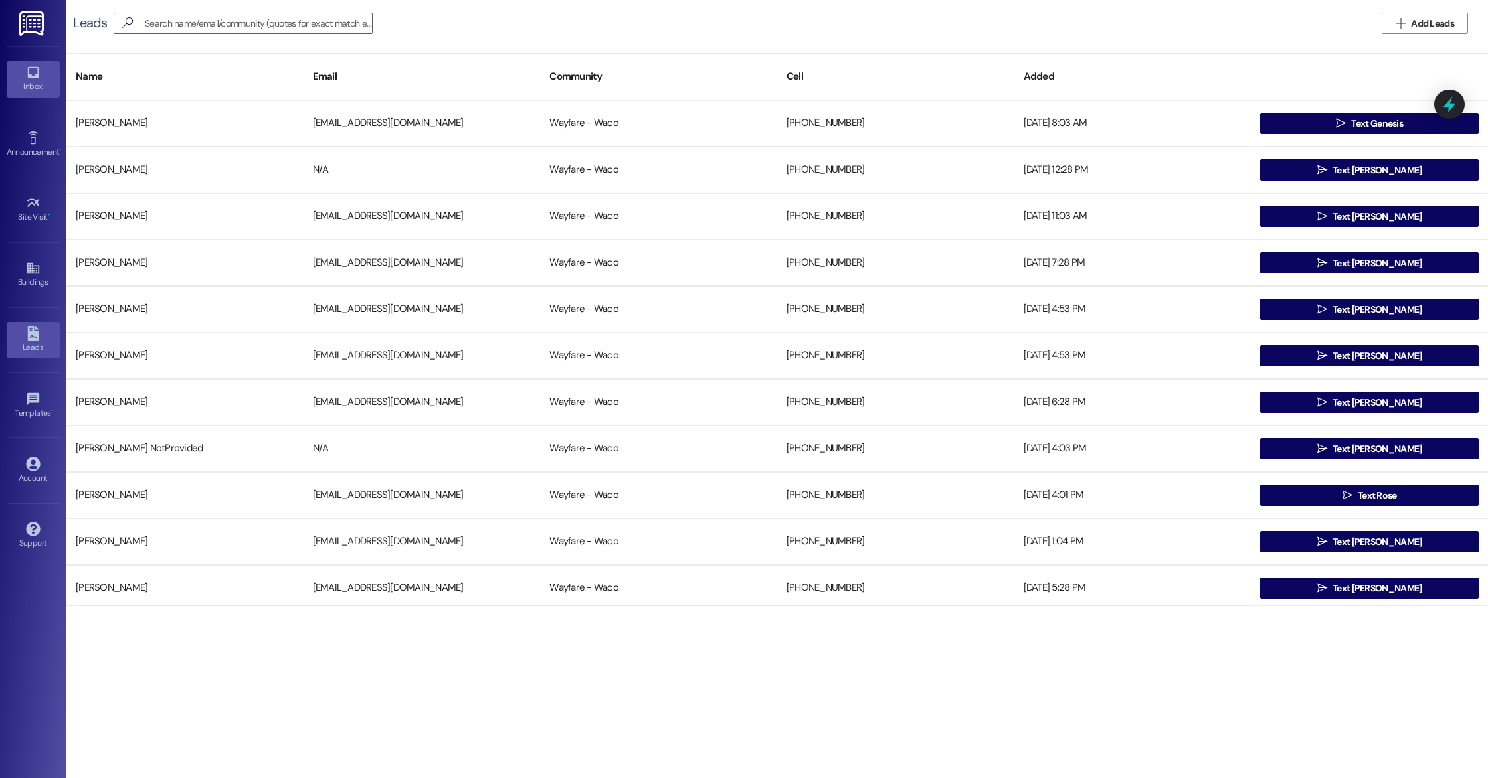
click at [30, 85] on div "Inbox" at bounding box center [33, 86] width 66 height 13
